Goal: Information Seeking & Learning: Understand process/instructions

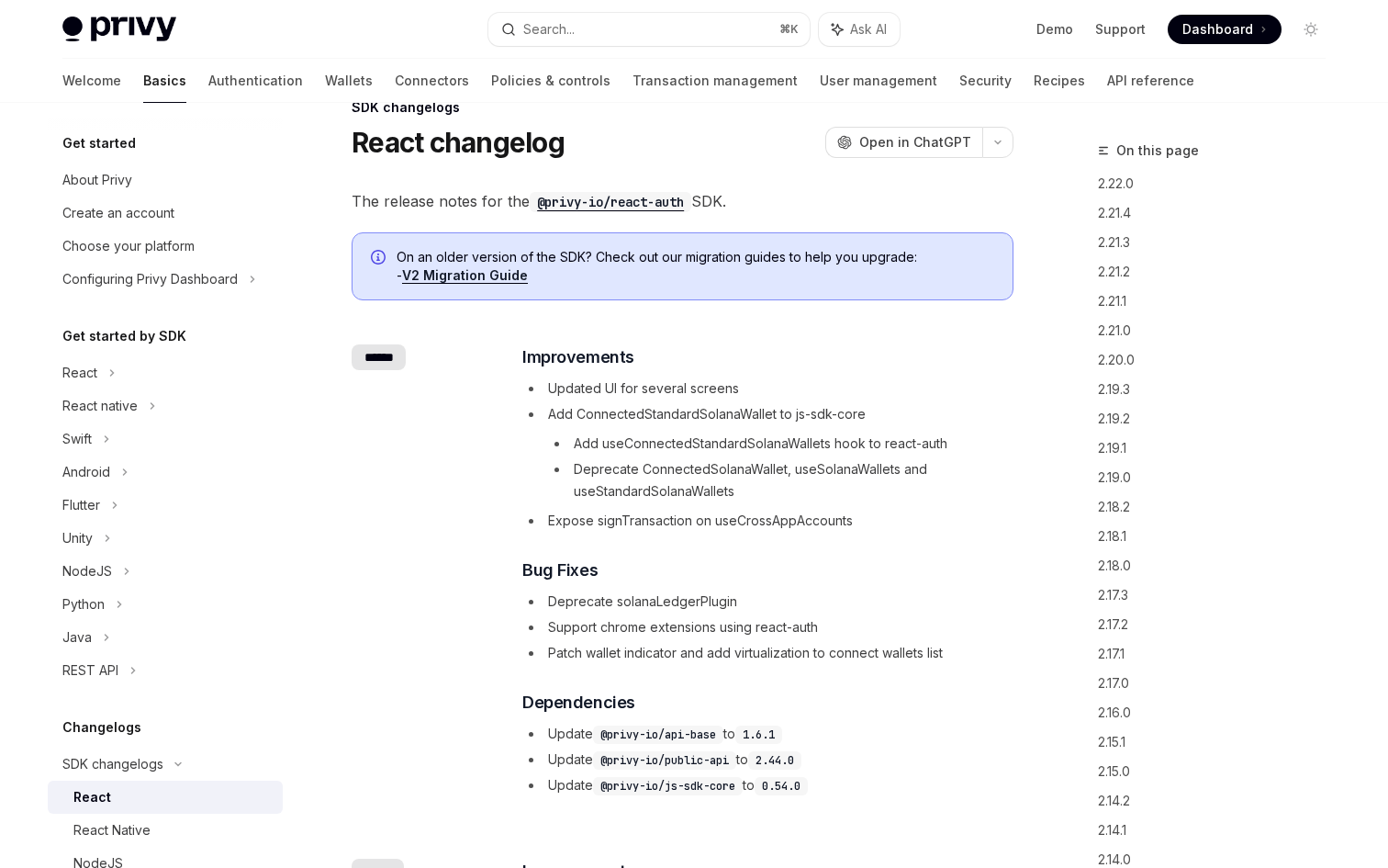
scroll to position [38, 0]
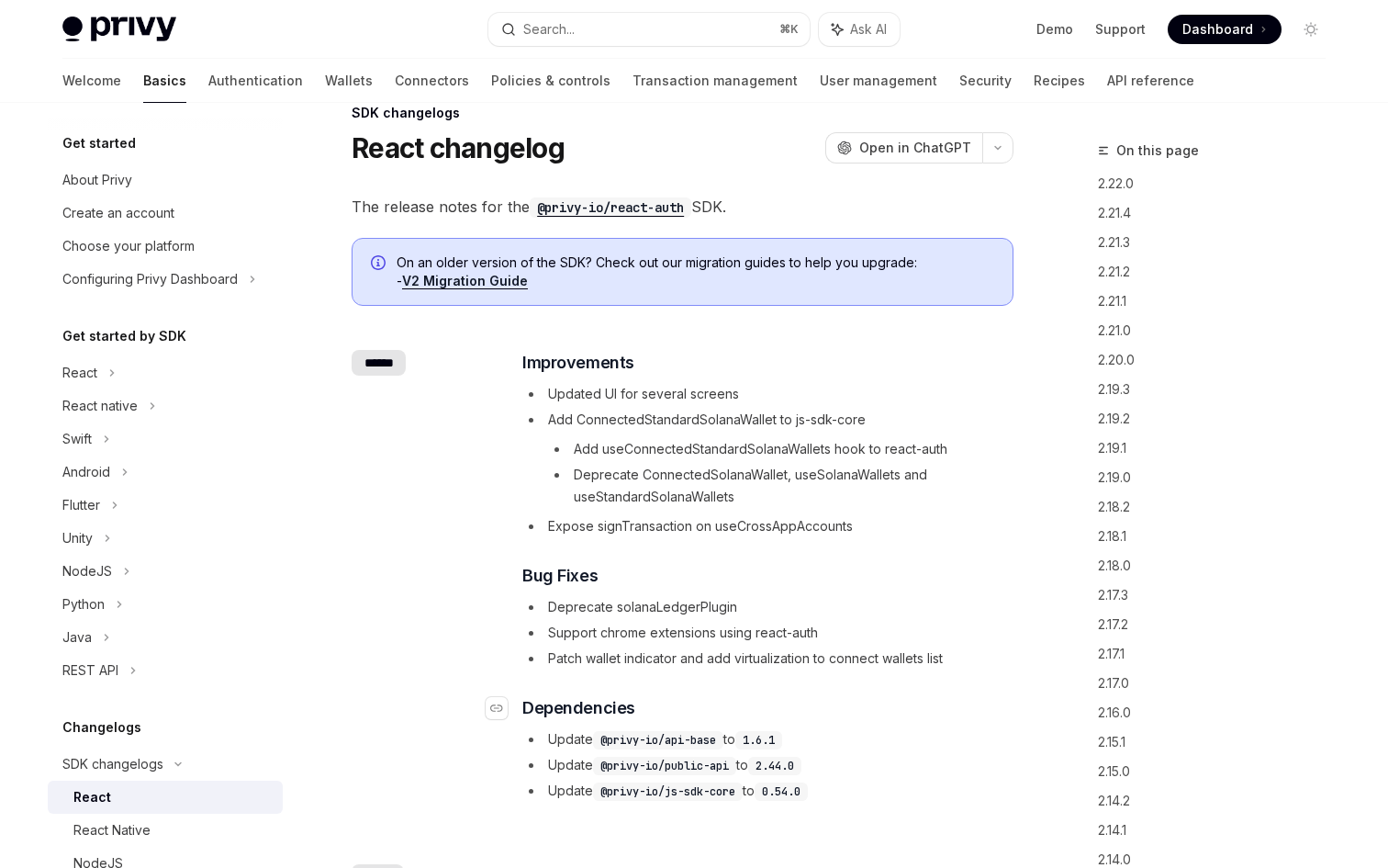
click at [570, 713] on span "Dependencies" at bounding box center [579, 708] width 113 height 26
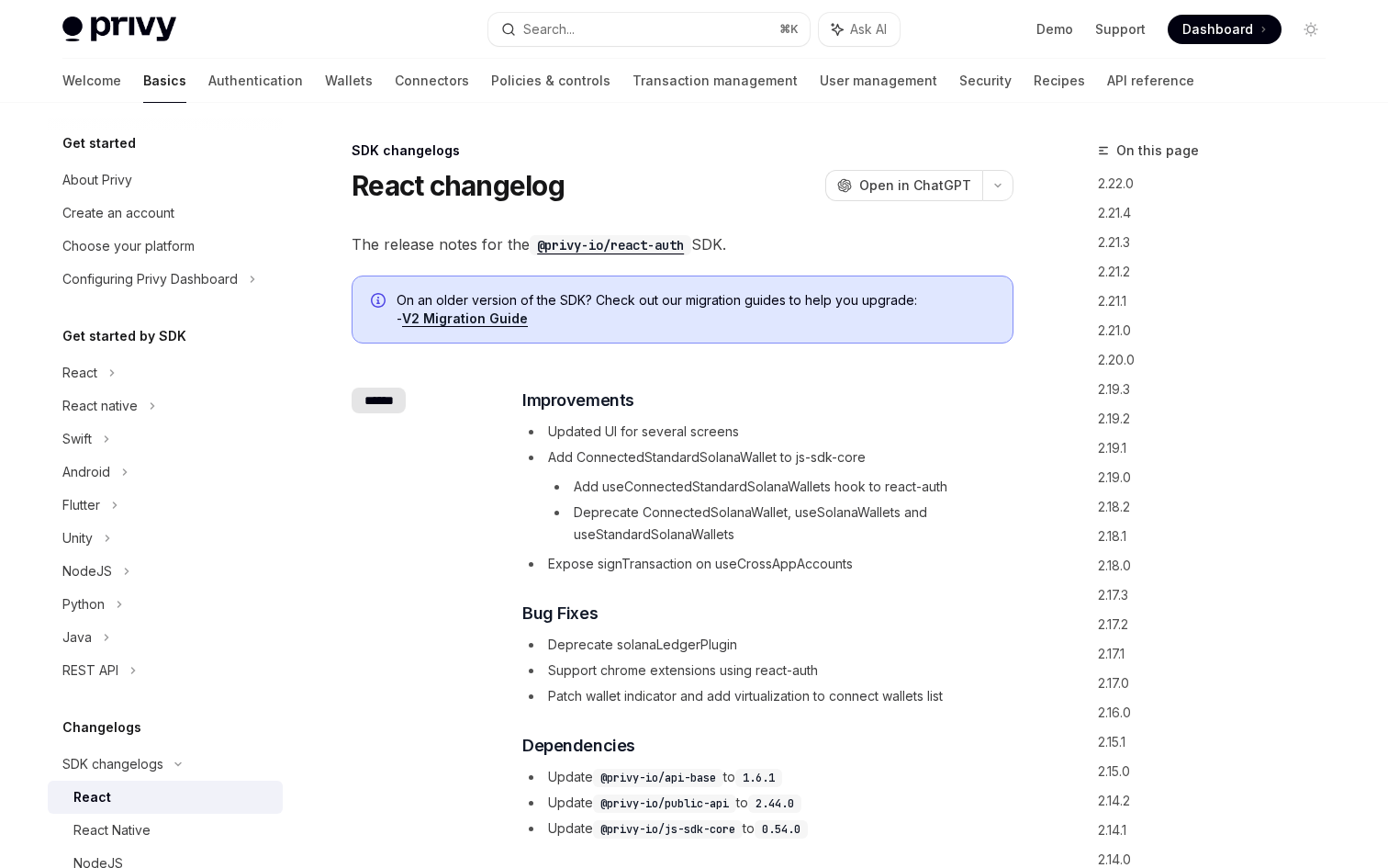
click at [504, 319] on link "V2 Migration Guide" at bounding box center [466, 318] width 126 height 16
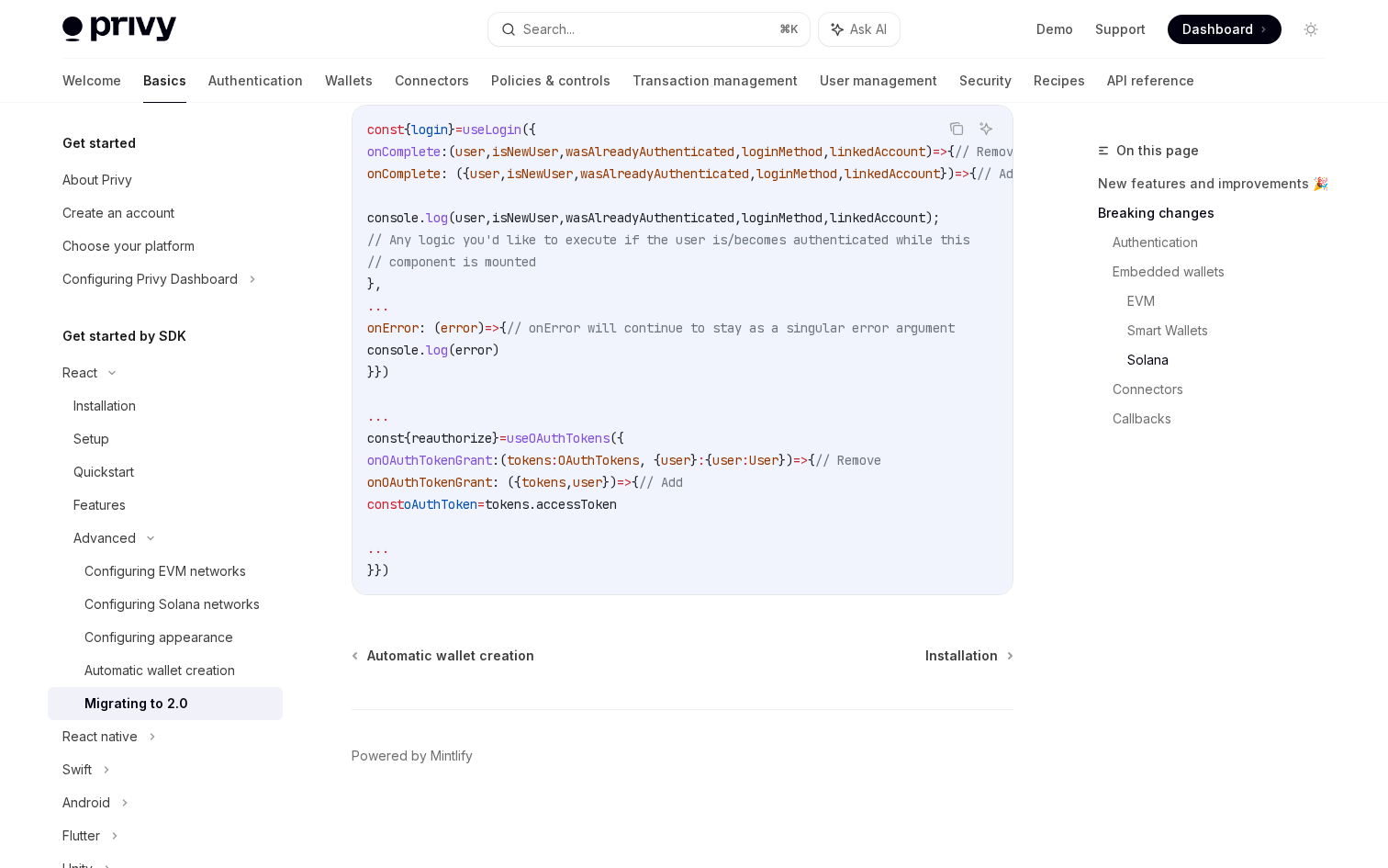
scroll to position [5332, 0]
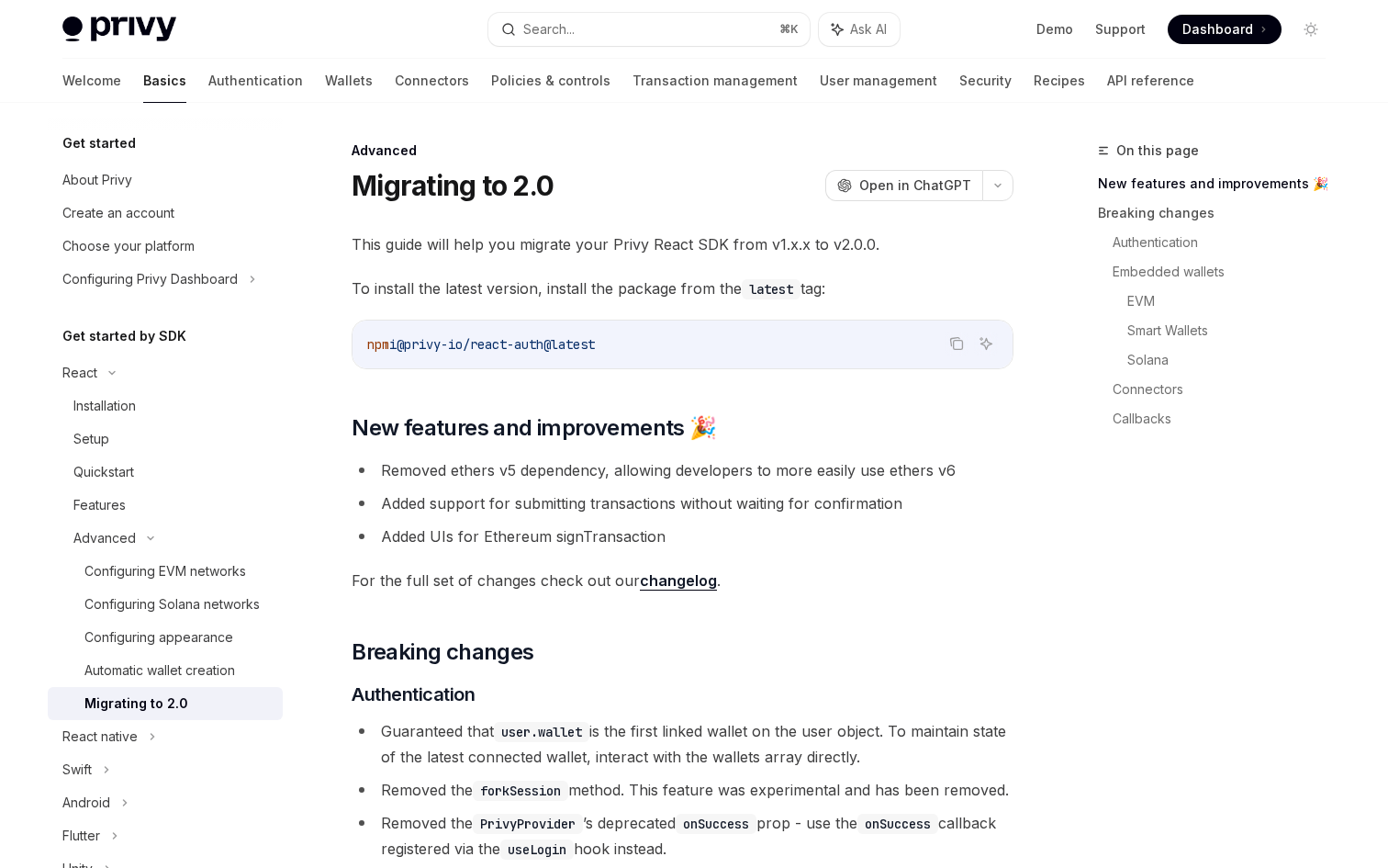
type textarea "*"
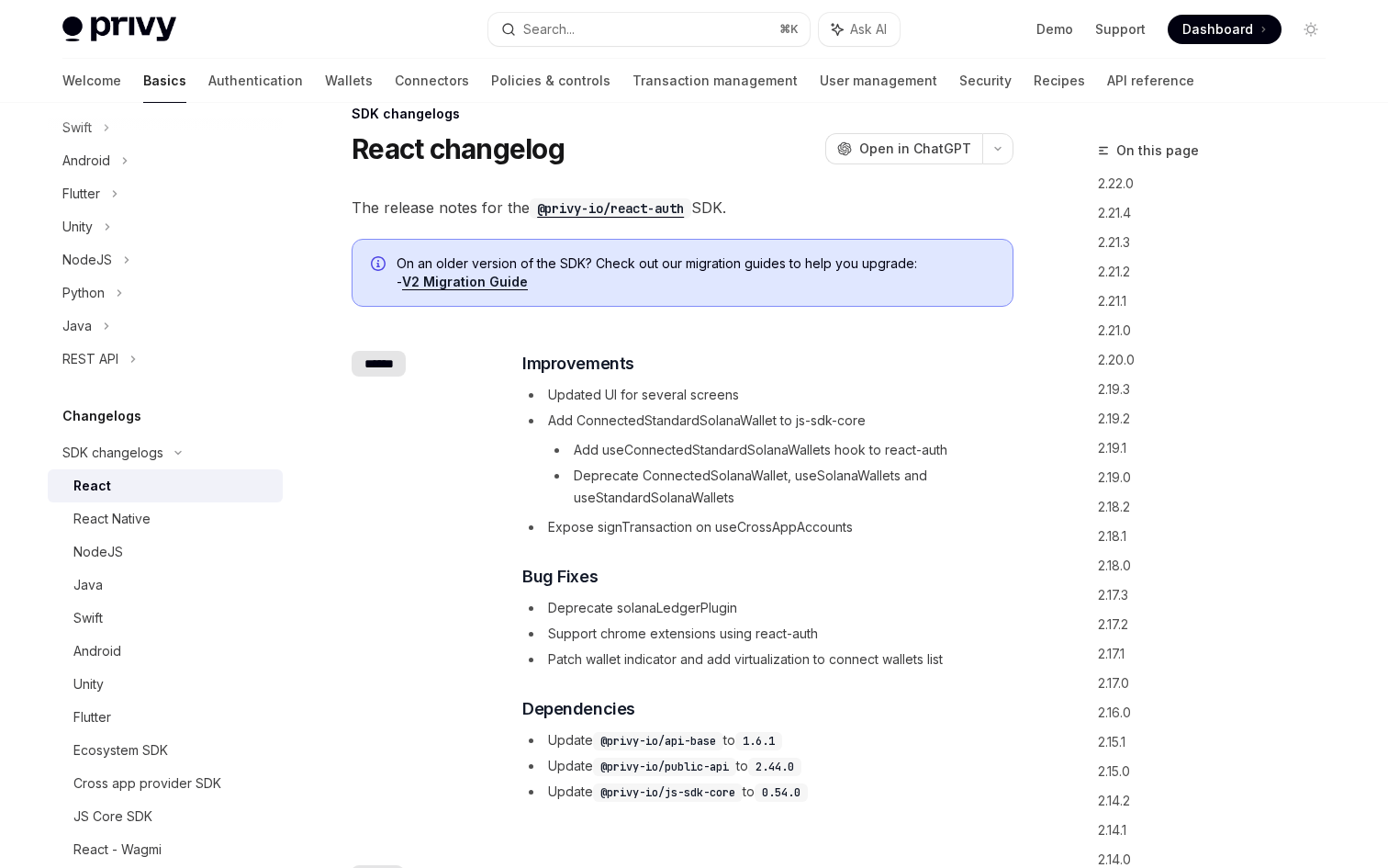
scroll to position [38, 0]
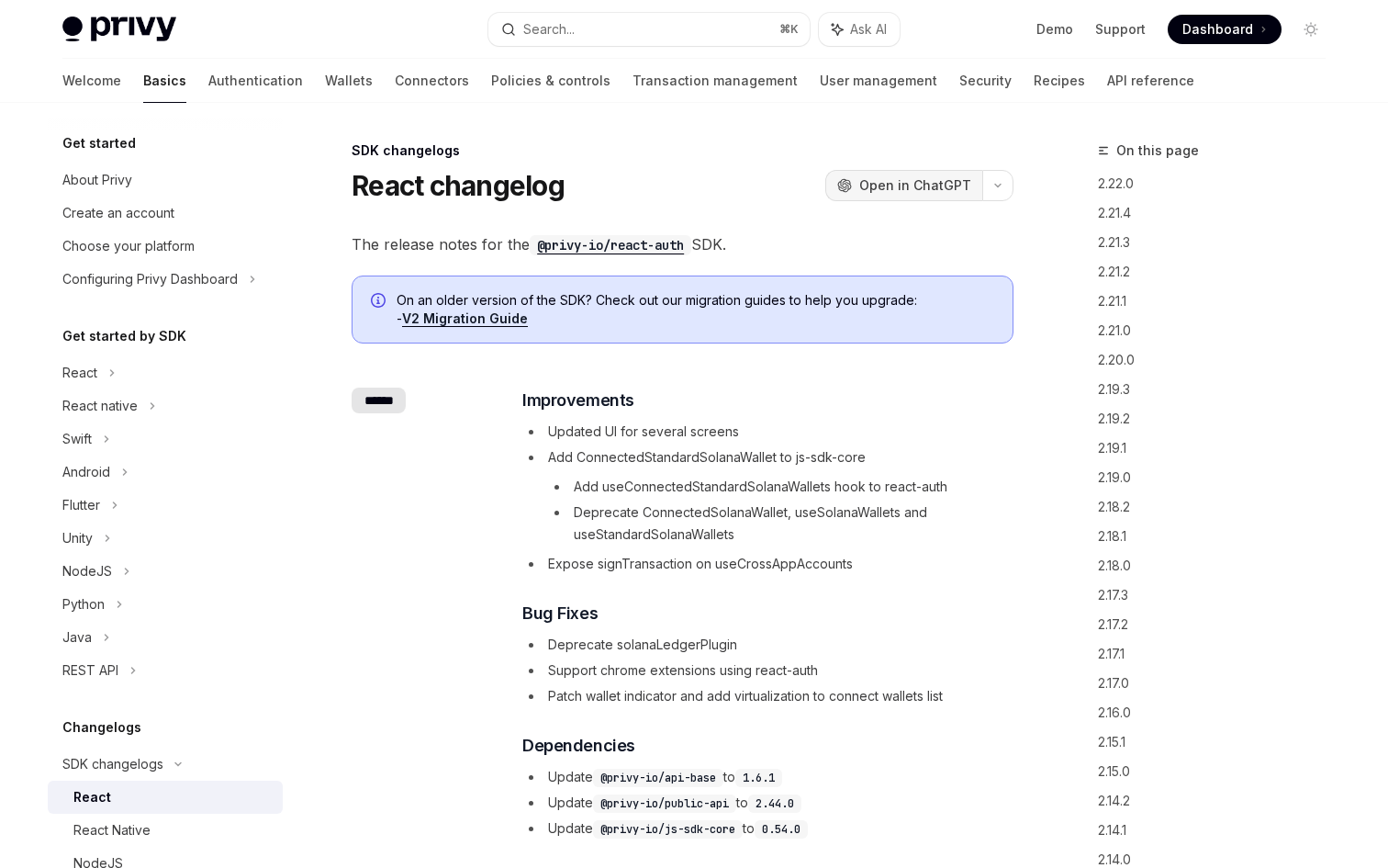
scroll to position [38, 0]
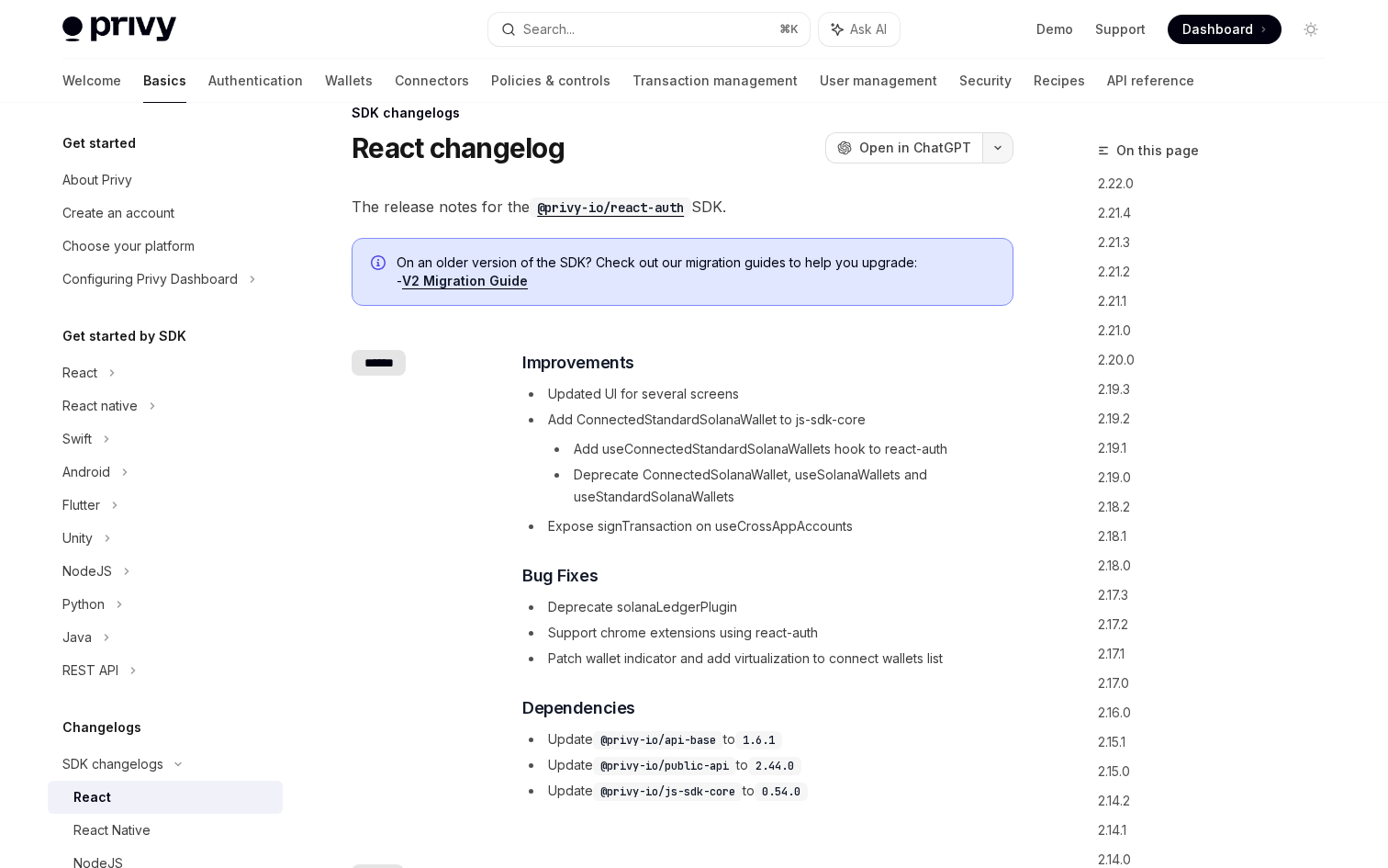
click at [992, 145] on icon "button" at bounding box center [998, 148] width 22 height 8
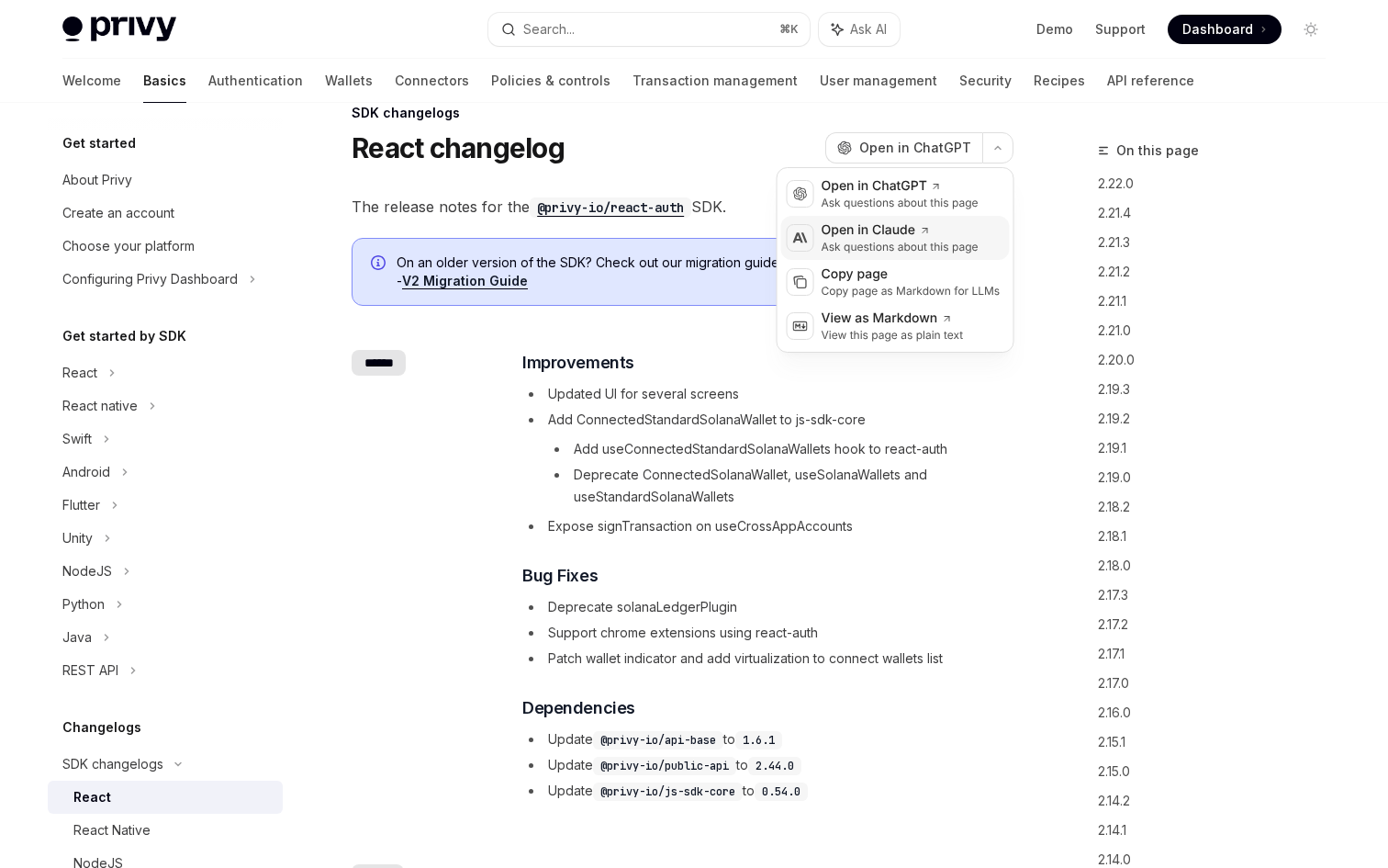
click at [903, 231] on div "Open in Claude" at bounding box center [900, 230] width 157 height 18
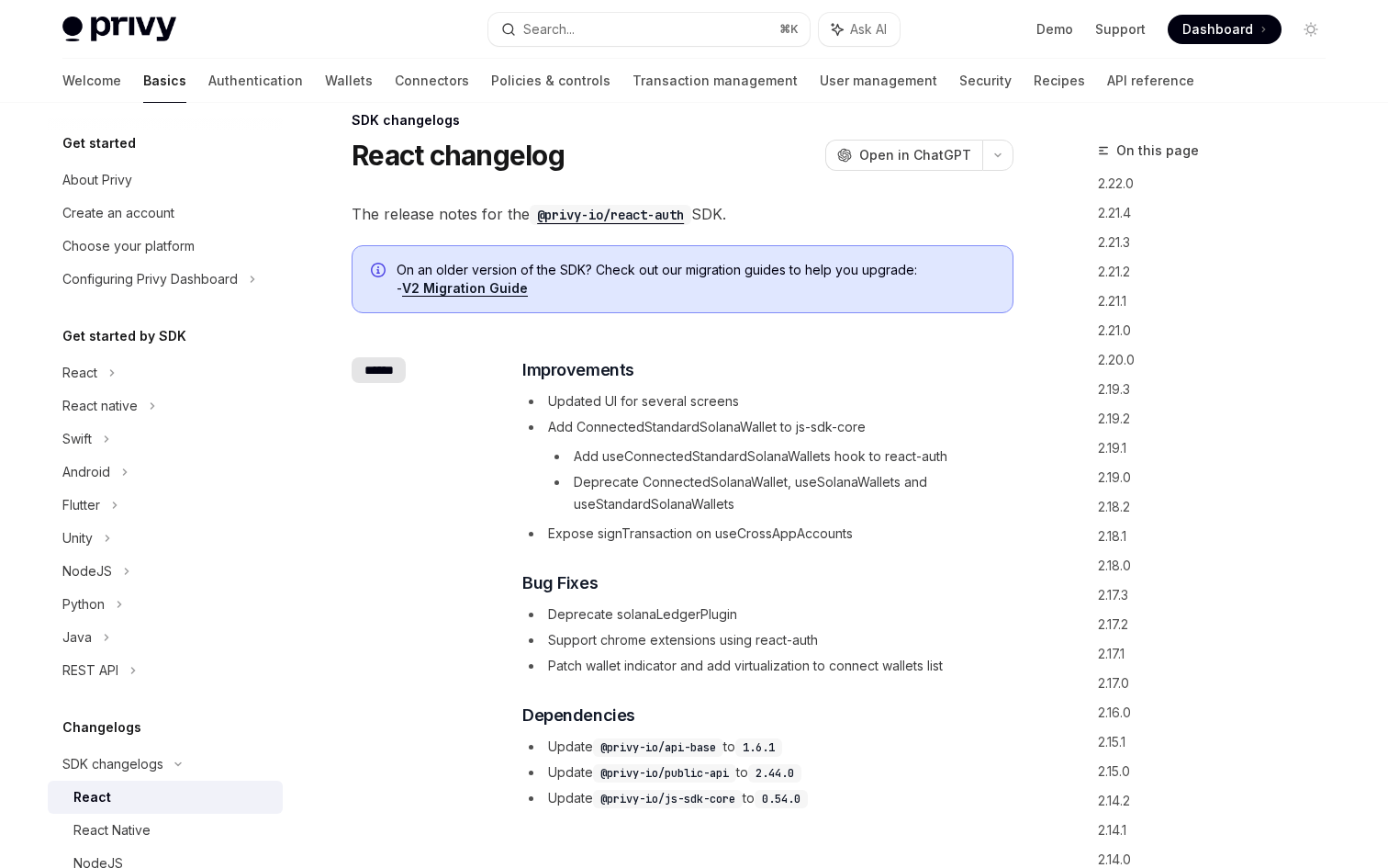
scroll to position [29, 0]
